Goal: Find specific page/section: Find specific page/section

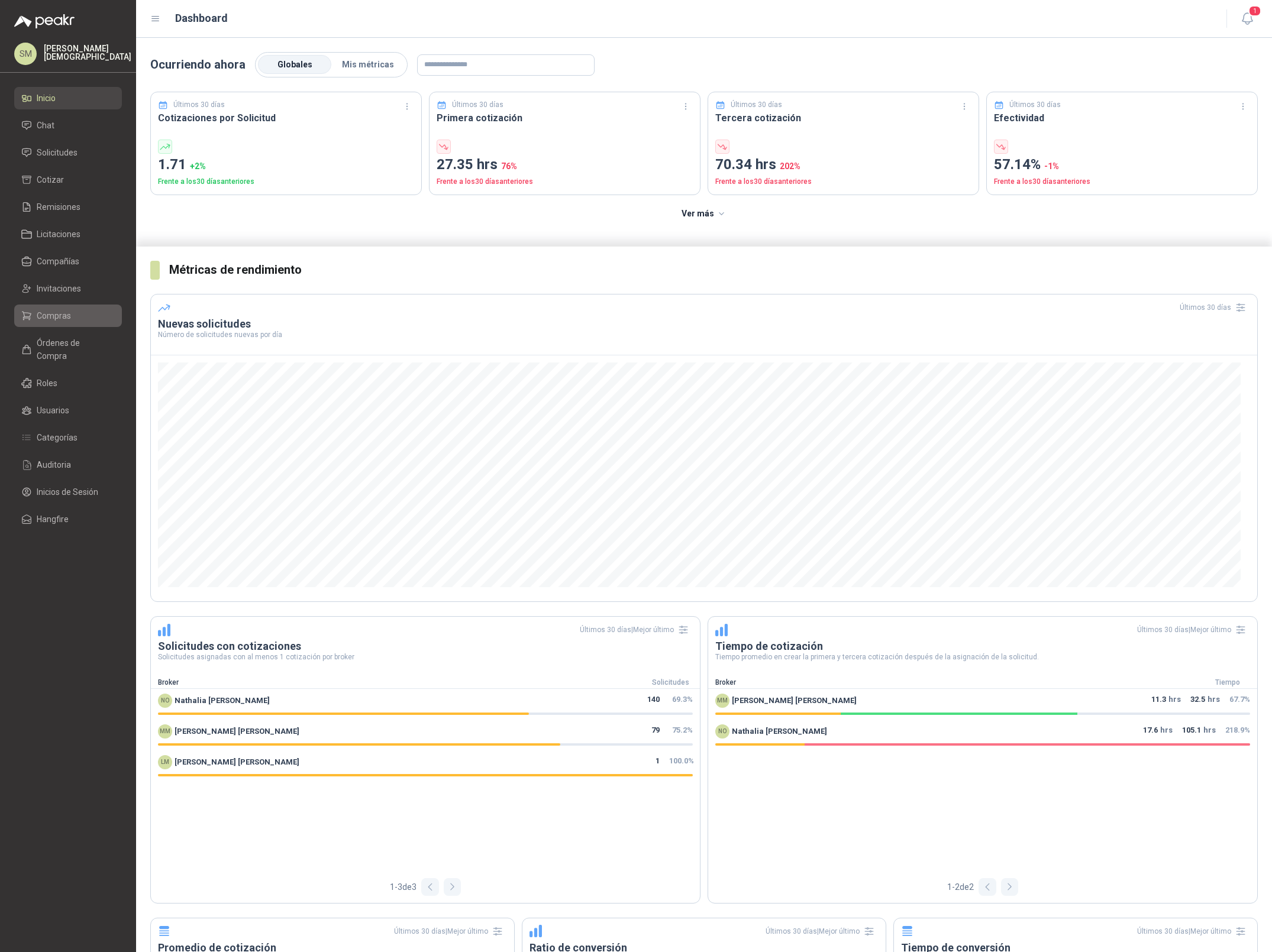
click at [59, 315] on span "Compras" at bounding box center [54, 316] width 34 height 13
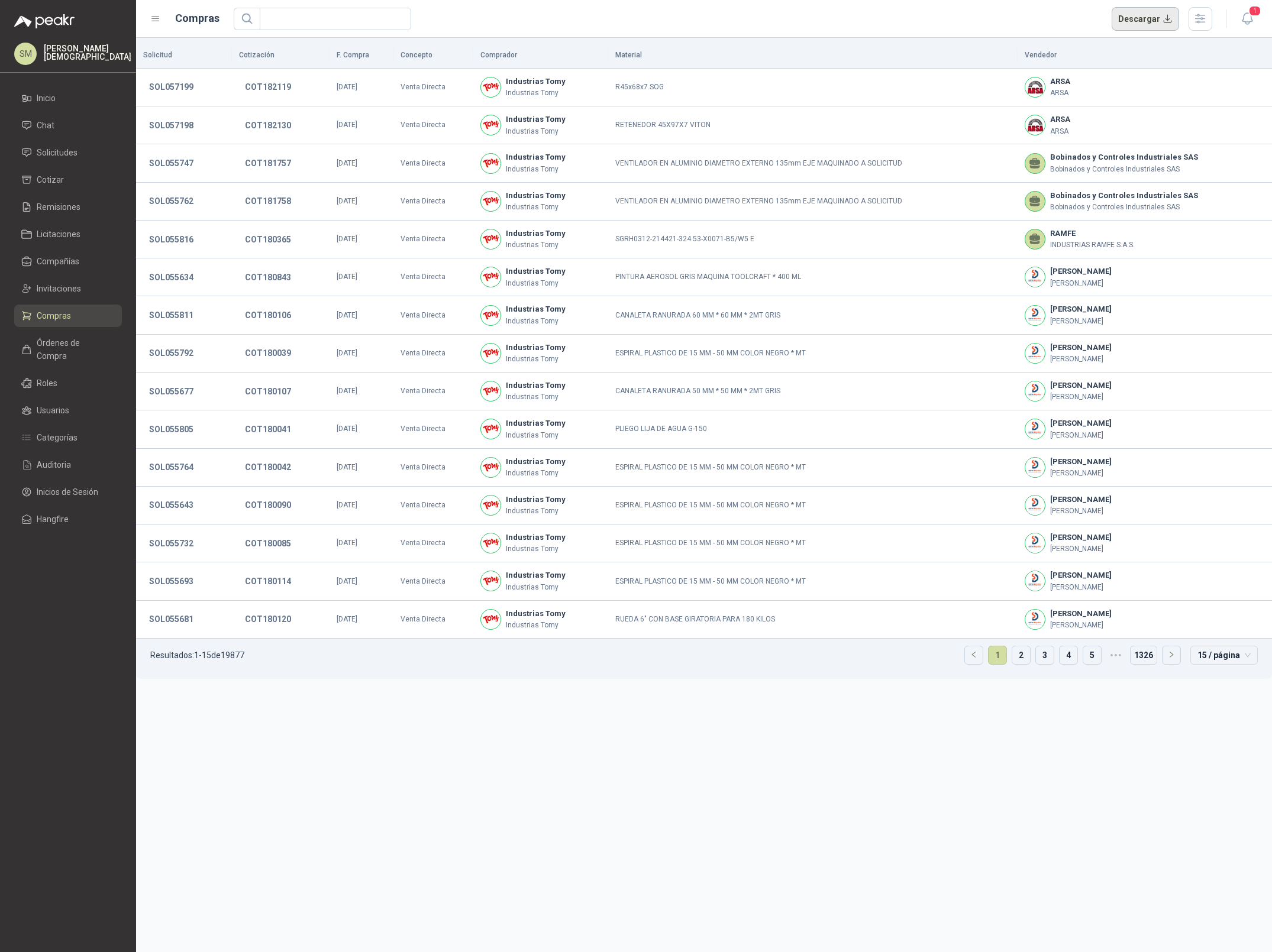
click at [1148, 19] on button "Descargar" at bounding box center [1146, 19] width 68 height 24
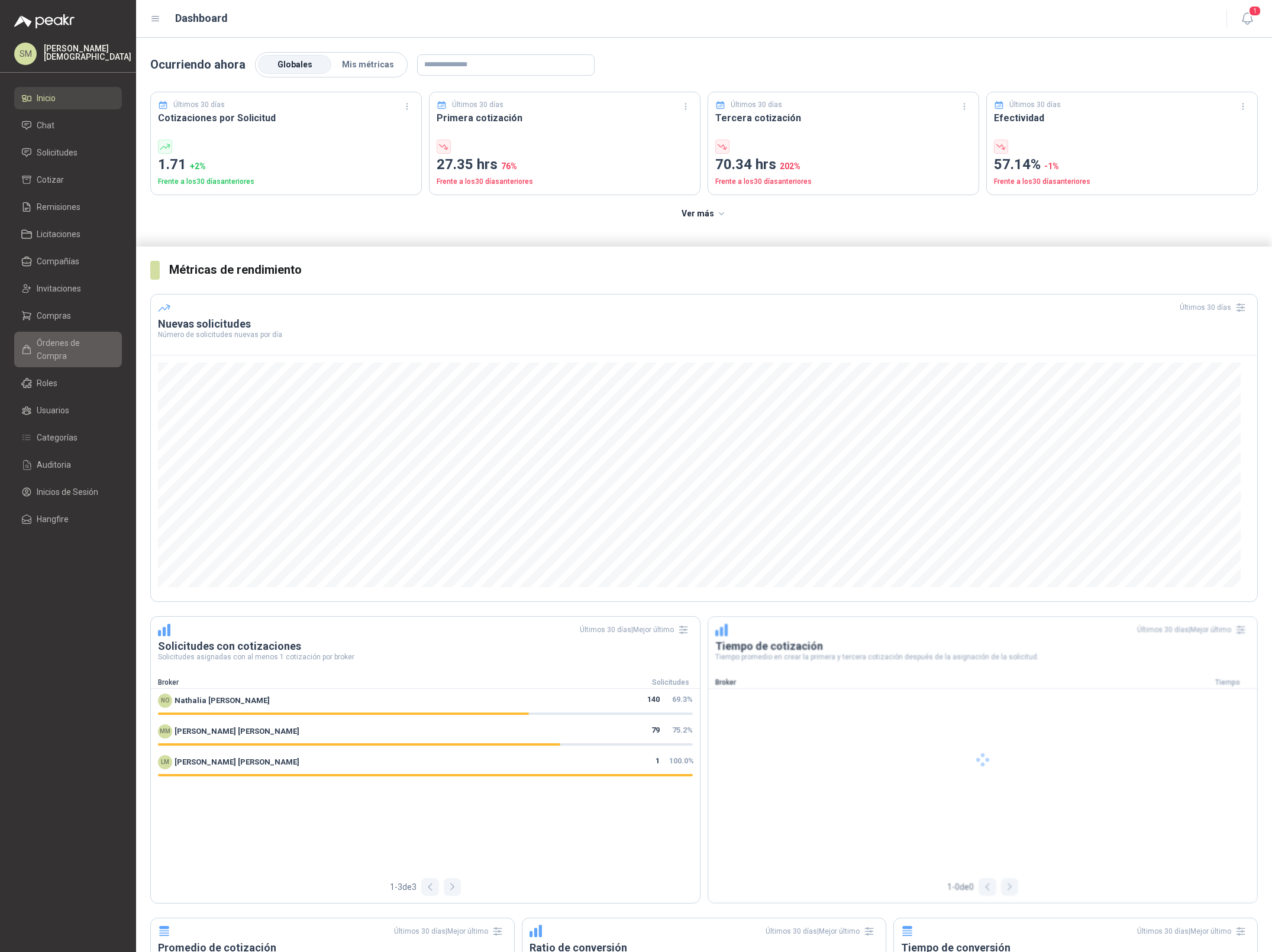
click at [67, 340] on span "Órdenes de Compra" at bounding box center [73, 349] width 74 height 26
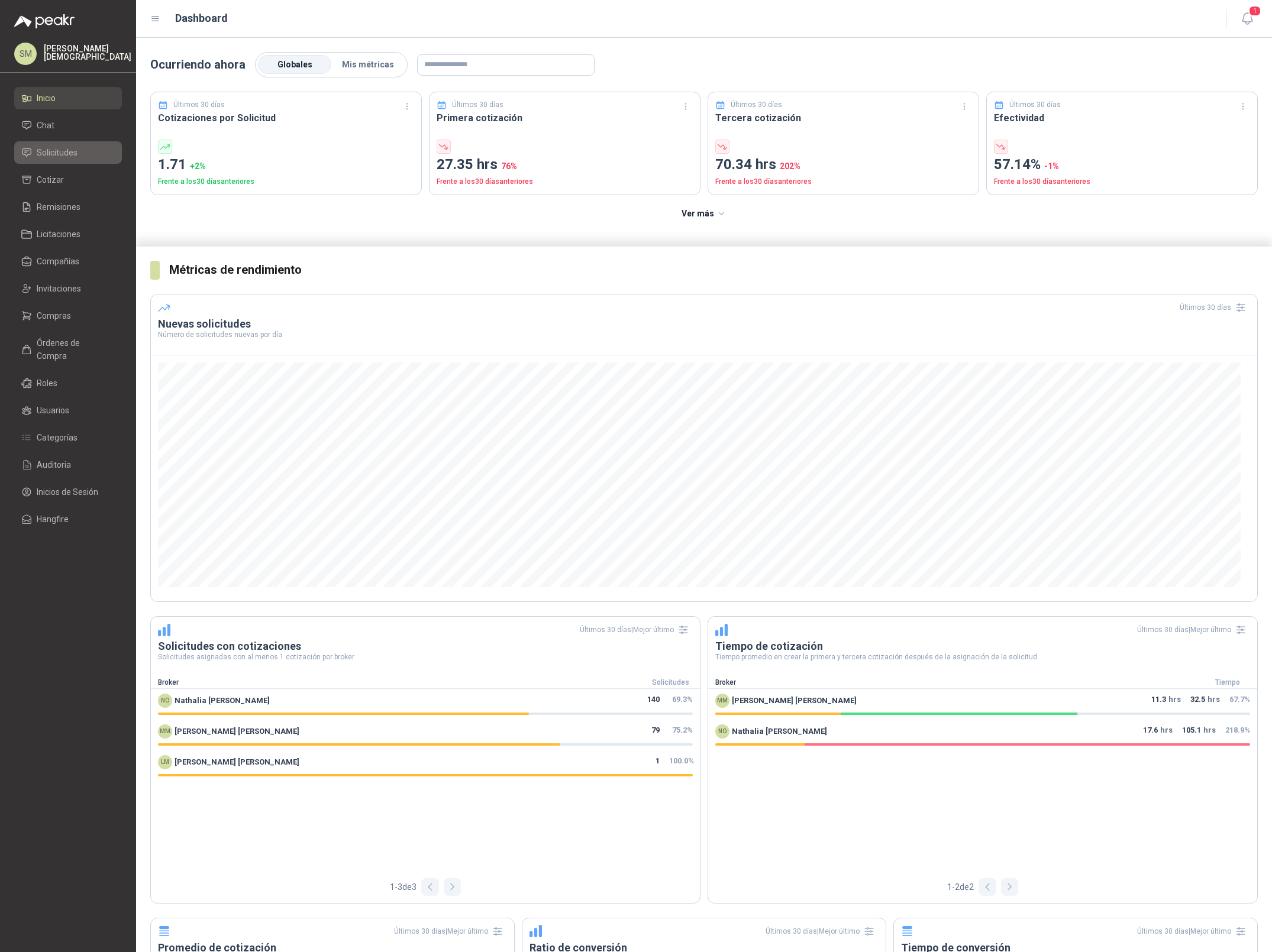
click at [70, 159] on span "Solicitudes" at bounding box center [57, 153] width 41 height 13
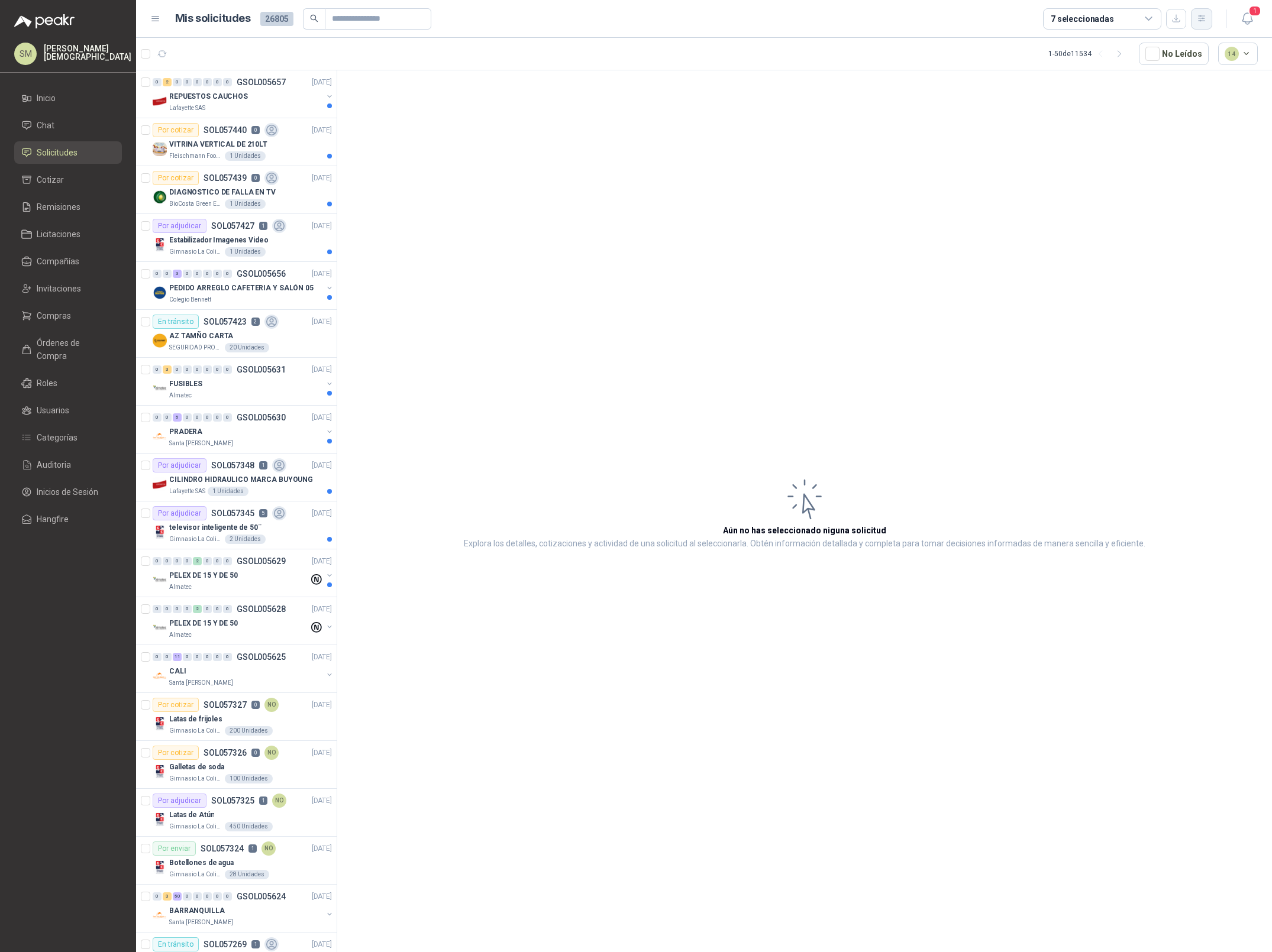
click at [1203, 17] on icon "button" at bounding box center [1202, 19] width 10 height 10
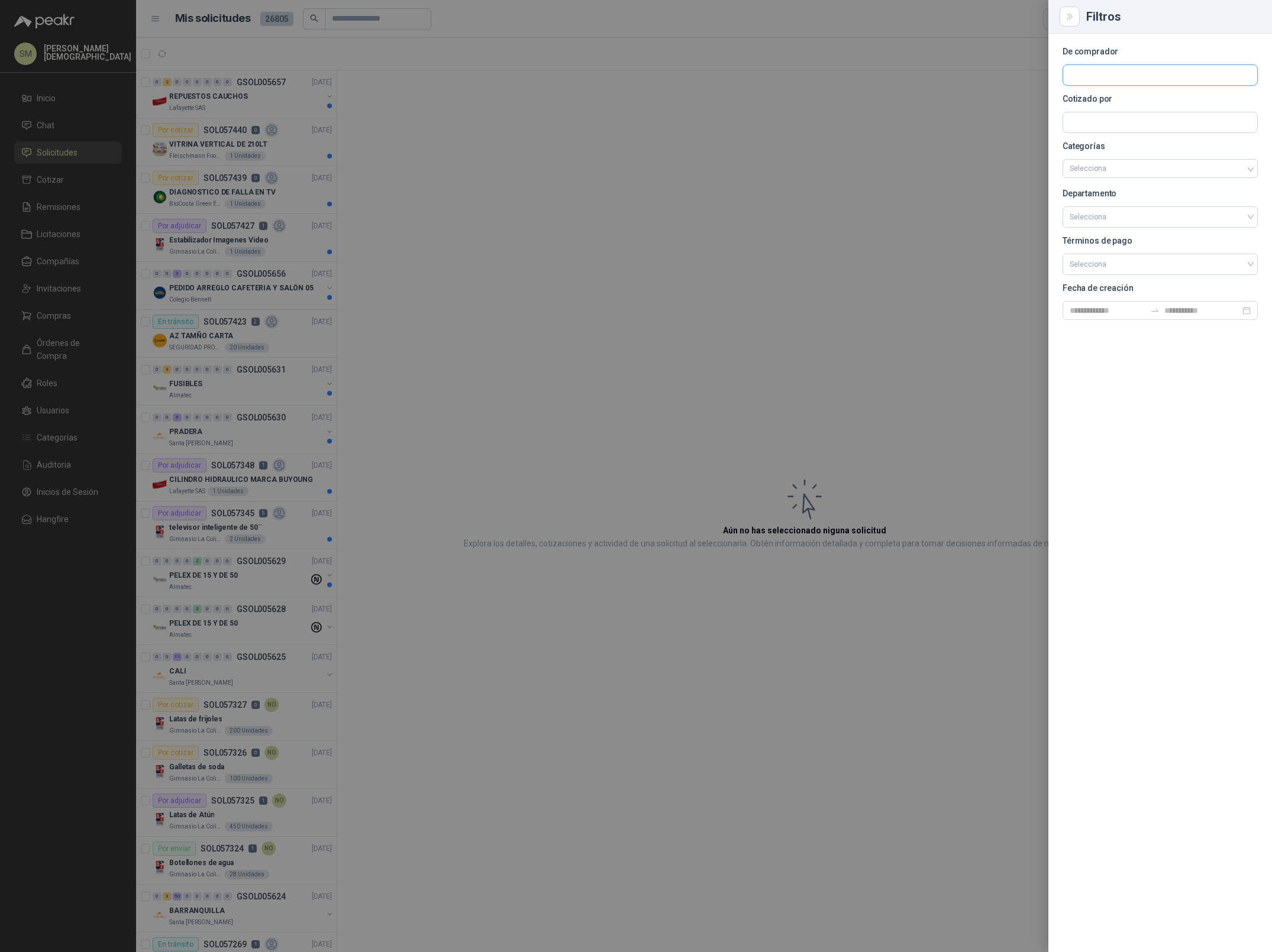
click at [1131, 77] on input "text" at bounding box center [1160, 75] width 194 height 20
type input "****"
click at [1129, 98] on p "Fleischmann Foods S.A." at bounding box center [1146, 101] width 110 height 7
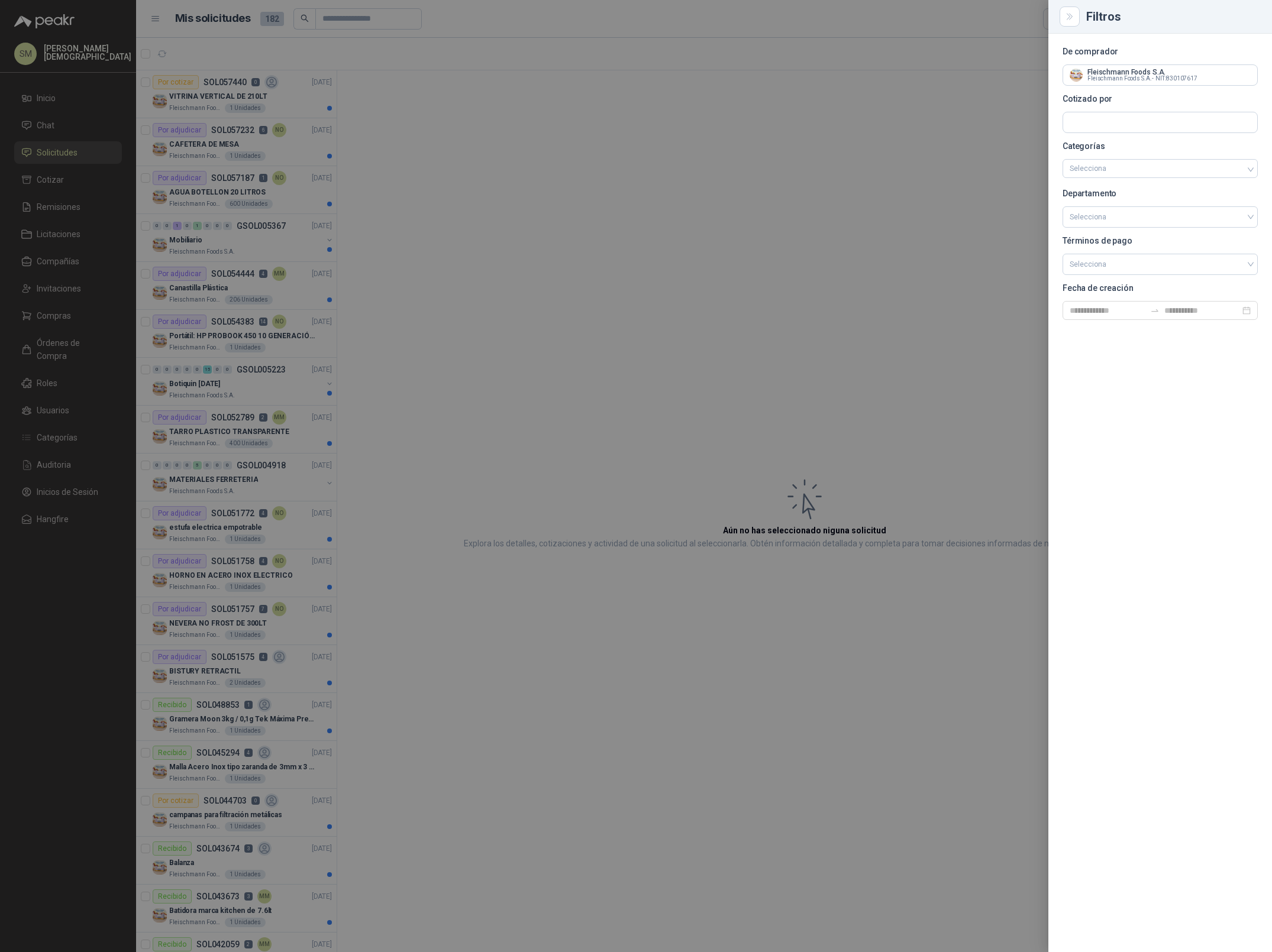
click at [640, 135] on div at bounding box center [636, 476] width 1272 height 952
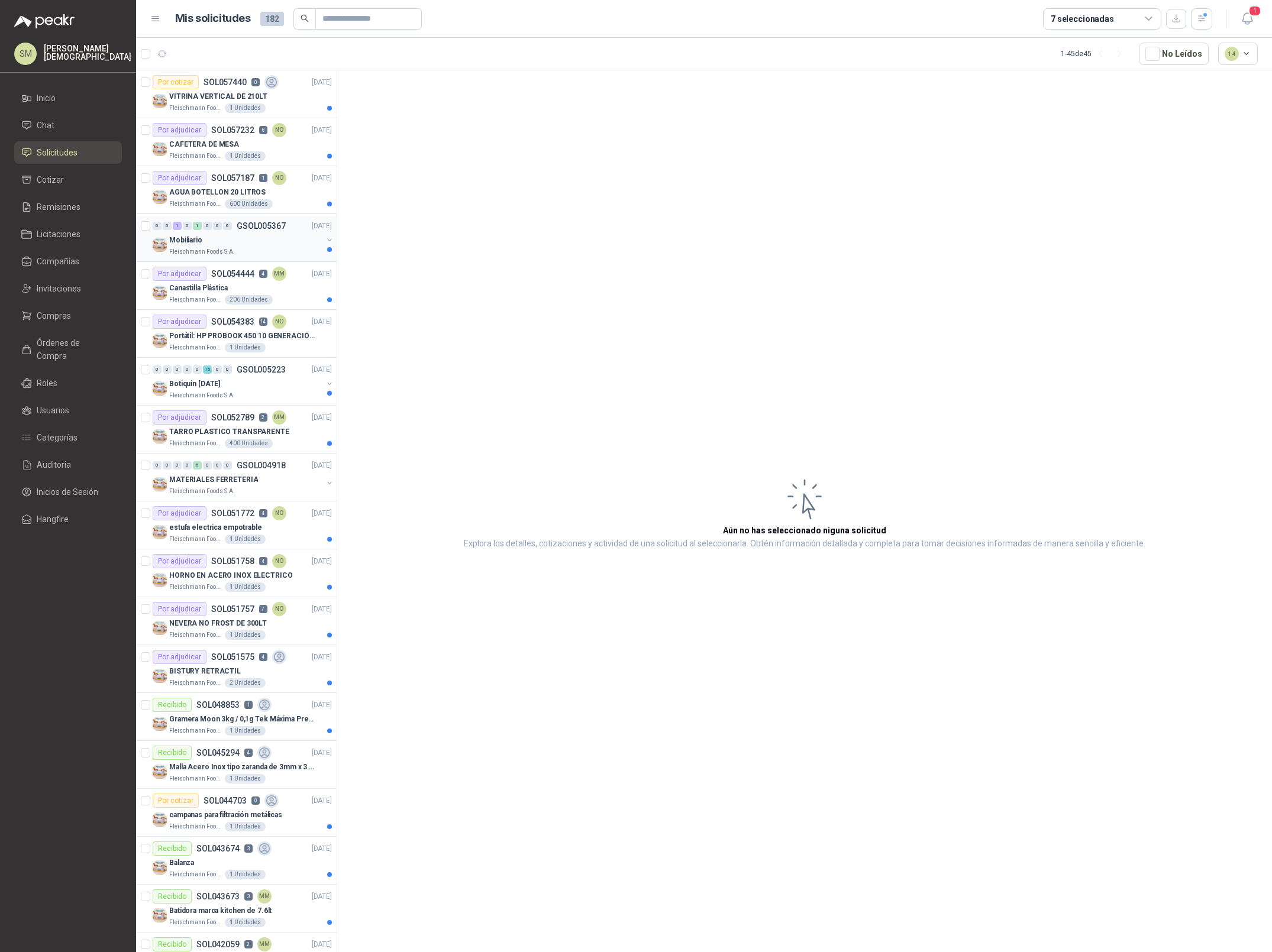
click at [228, 249] on p "Fleischmann Foods S.A." at bounding box center [202, 252] width 66 height 9
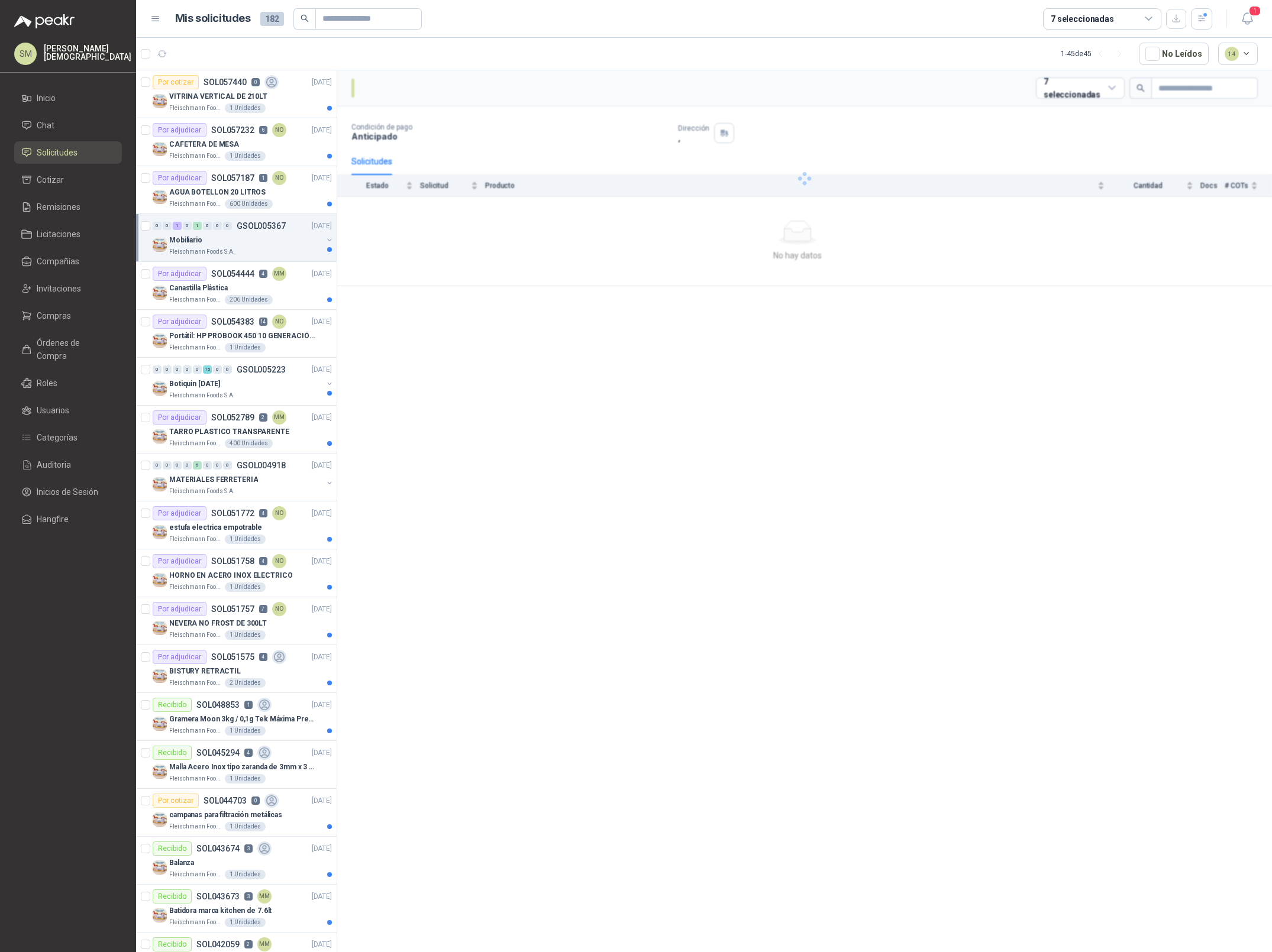
click at [219, 248] on p "Fleischmann Foods S.A." at bounding box center [202, 252] width 66 height 9
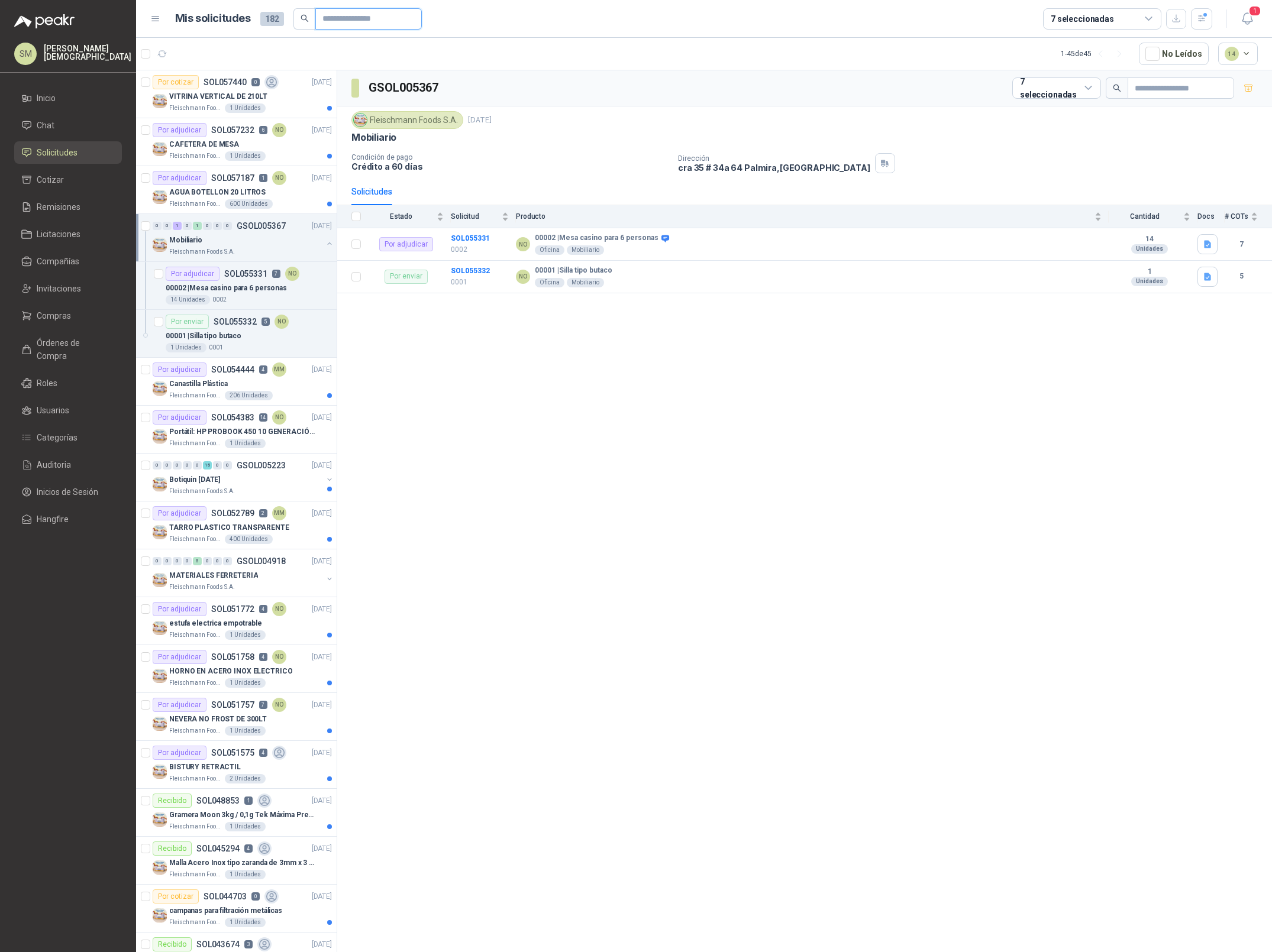
click at [388, 21] on input "text" at bounding box center [363, 19] width 83 height 20
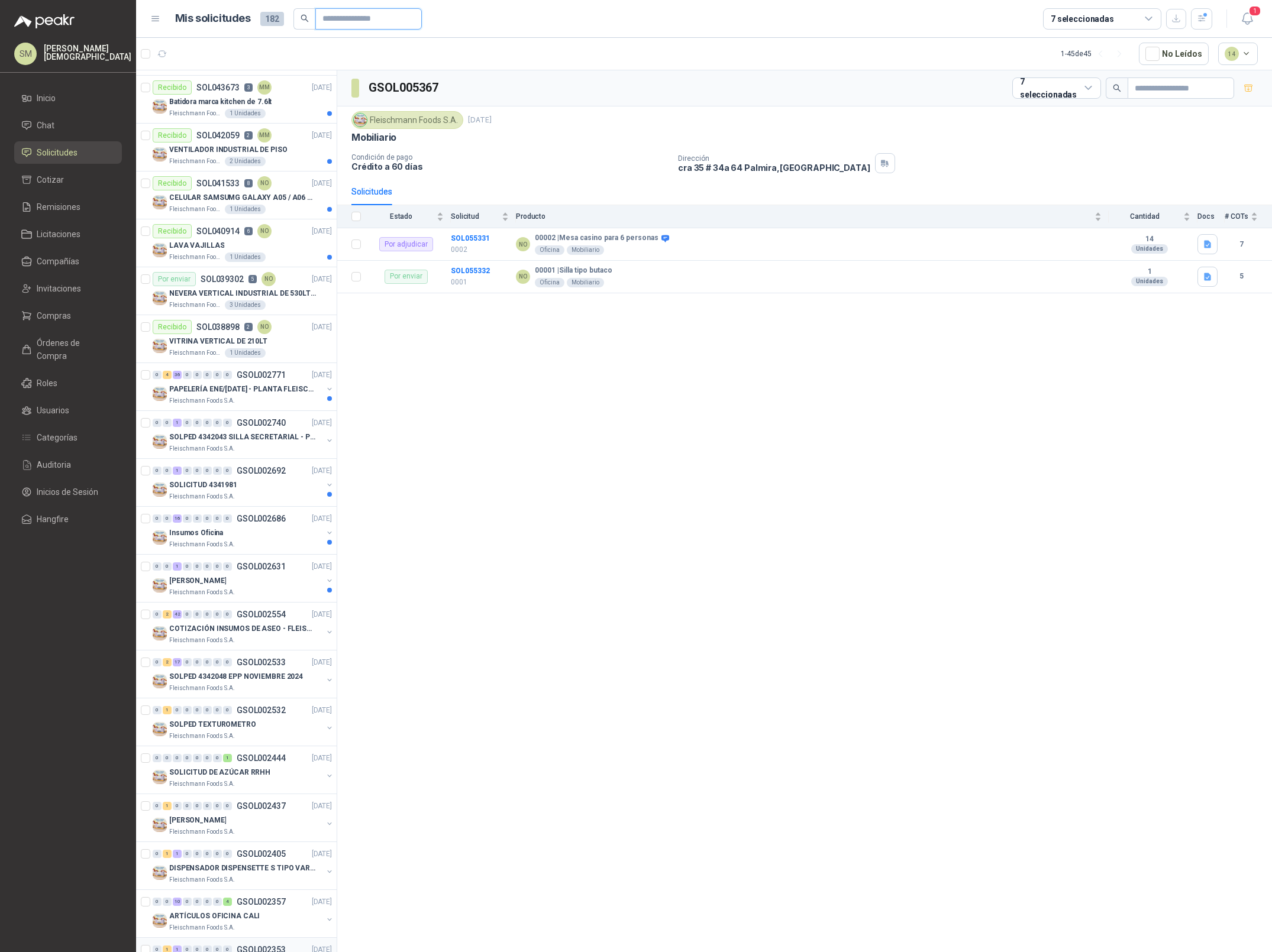
scroll to position [1397, 0]
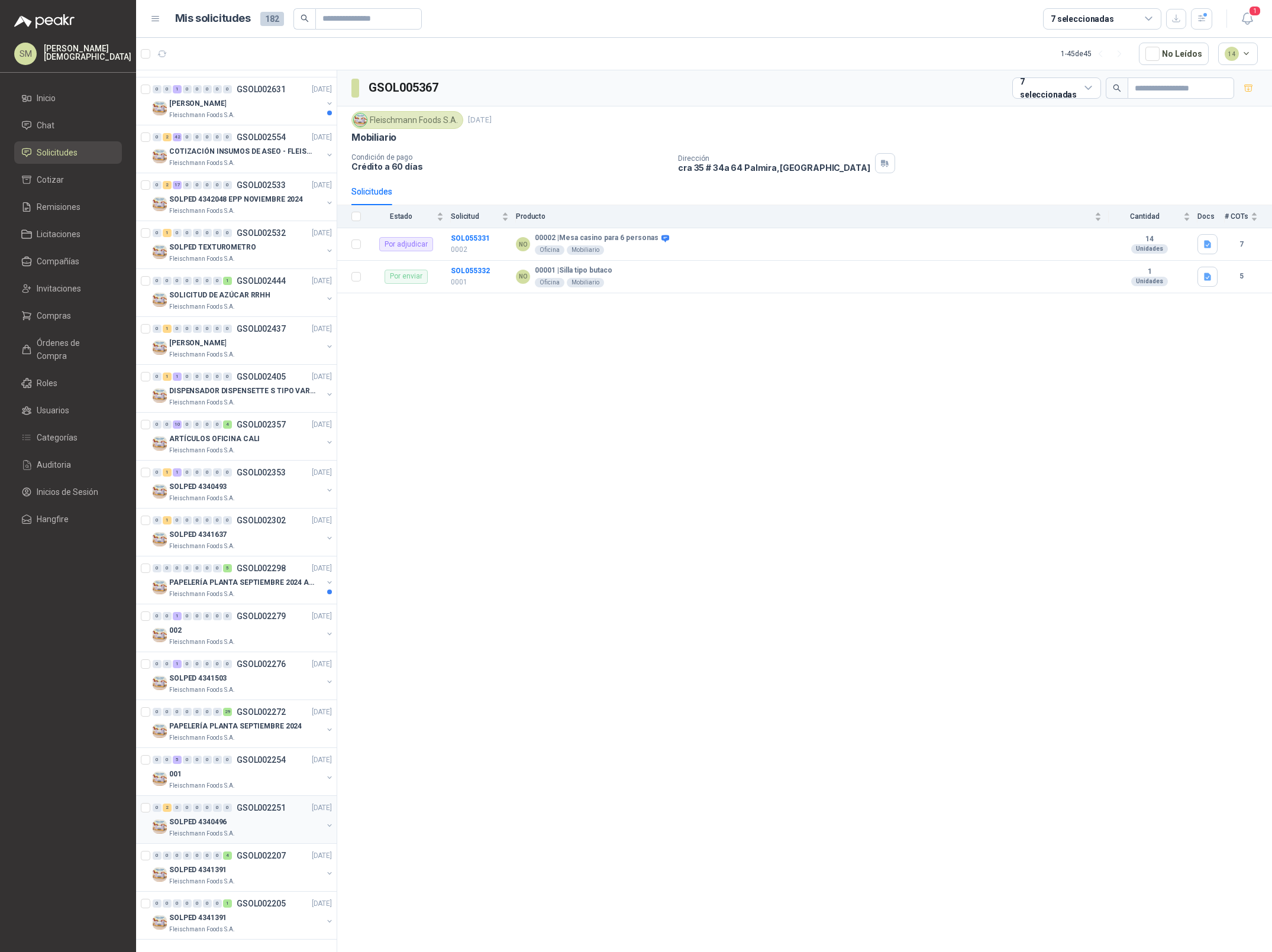
click at [238, 815] on div "SOLPED 4340496" at bounding box center [246, 822] width 154 height 14
click at [53, 101] on span "Inicio" at bounding box center [46, 99] width 19 height 13
